Goal: Find specific page/section: Find specific page/section

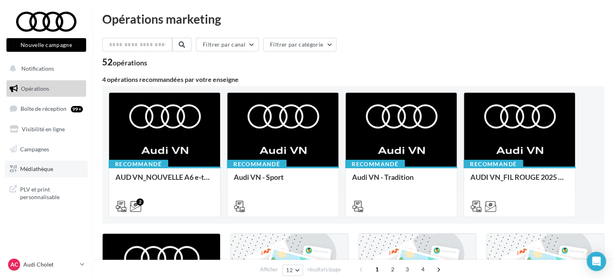
click at [41, 168] on span "Médiathèque" at bounding box center [36, 169] width 33 height 7
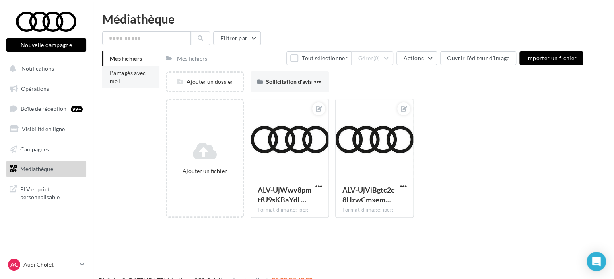
click at [111, 72] on span "Partagés avec moi" at bounding box center [128, 77] width 36 height 15
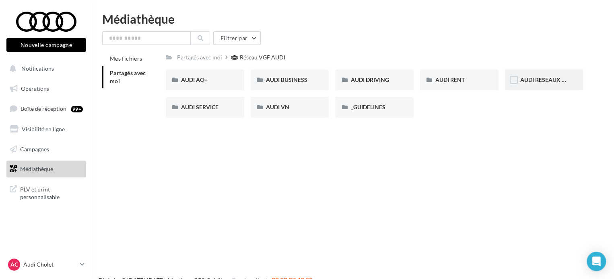
click at [524, 87] on div "AUDI RESEAUX SOCIAUX" at bounding box center [544, 80] width 78 height 21
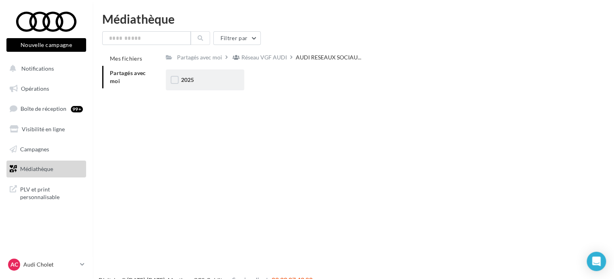
click at [217, 78] on div "2025" at bounding box center [205, 80] width 48 height 8
